Goal: Information Seeking & Learning: Find specific fact

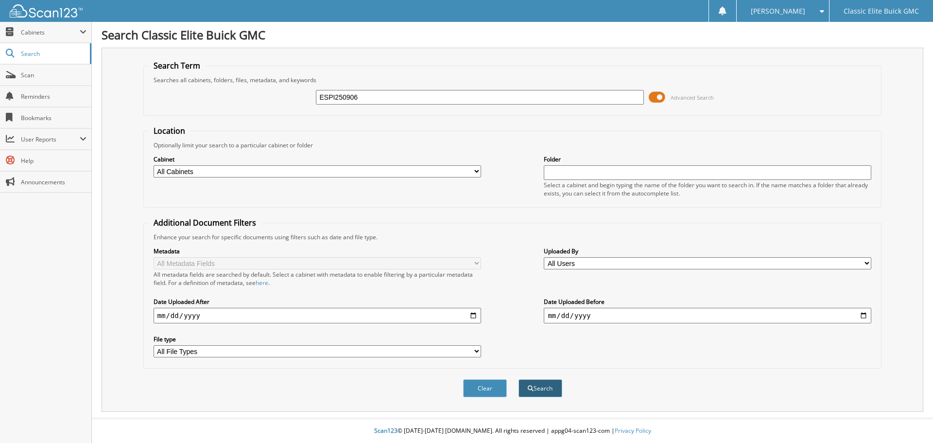
type input "ESPI250906"
click at [539, 388] on button "Search" at bounding box center [540, 388] width 44 height 18
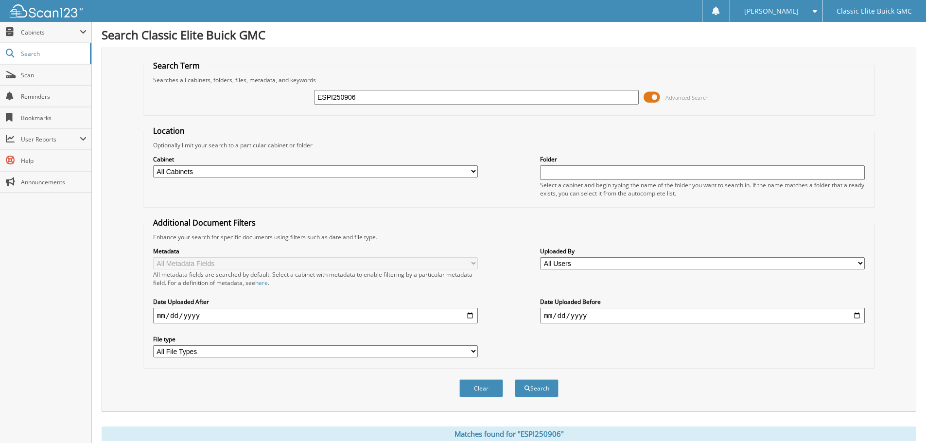
scroll to position [160, 0]
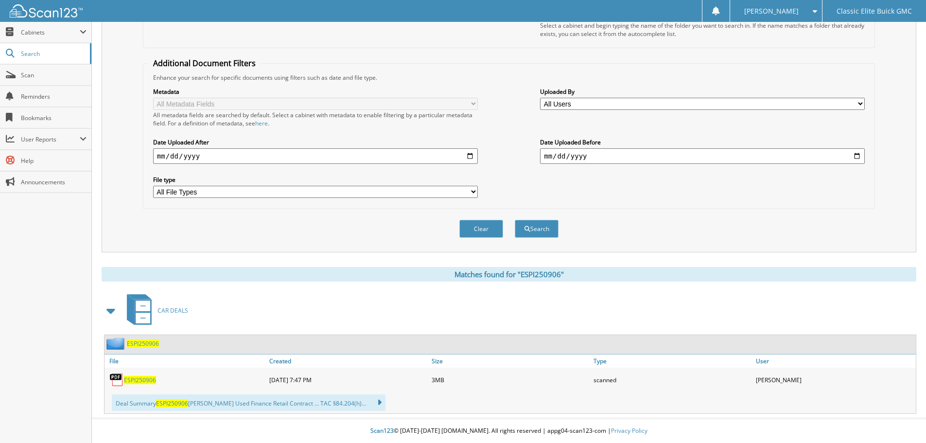
click at [135, 385] on div "ESPI250906" at bounding box center [185, 379] width 162 height 19
click at [141, 380] on span "ESPI250906" at bounding box center [140, 380] width 32 height 8
